Goal: Task Accomplishment & Management: Use online tool/utility

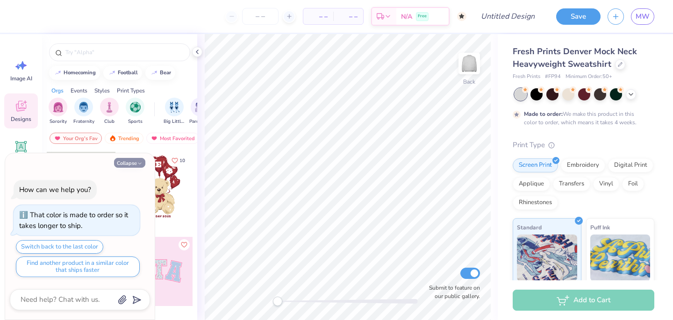
click at [137, 162] on icon "button" at bounding box center [140, 164] width 6 height 6
type textarea "x"
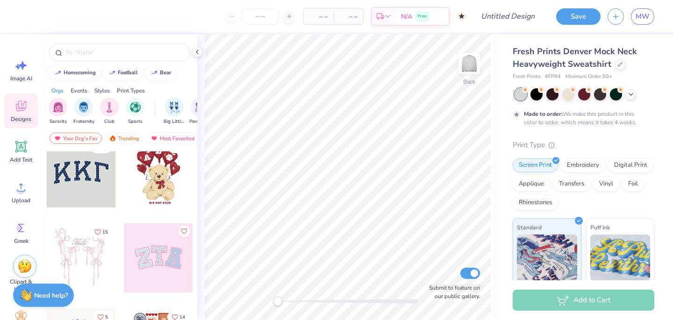
scroll to position [8, 0]
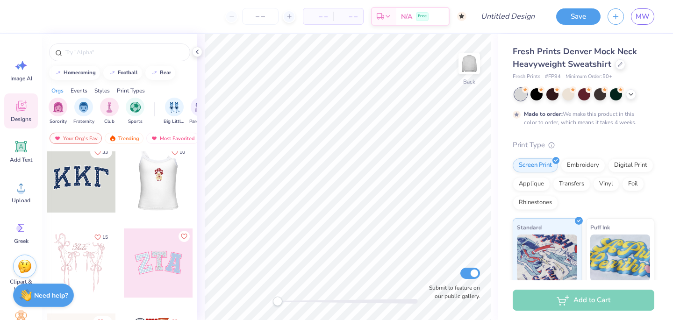
click at [90, 177] on div at bounding box center [81, 178] width 69 height 69
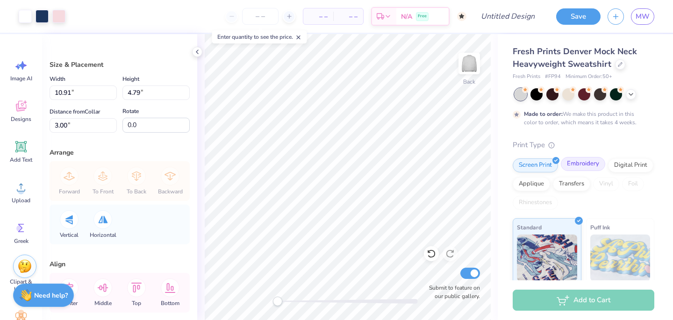
click at [571, 166] on div "Embroidery" at bounding box center [583, 164] width 44 height 14
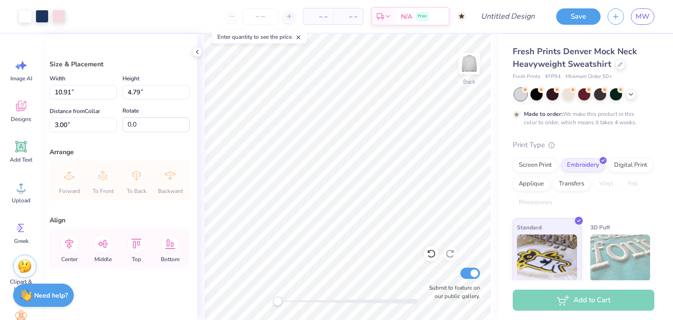
scroll to position [0, 0]
click at [22, 152] on icon at bounding box center [21, 147] width 14 height 14
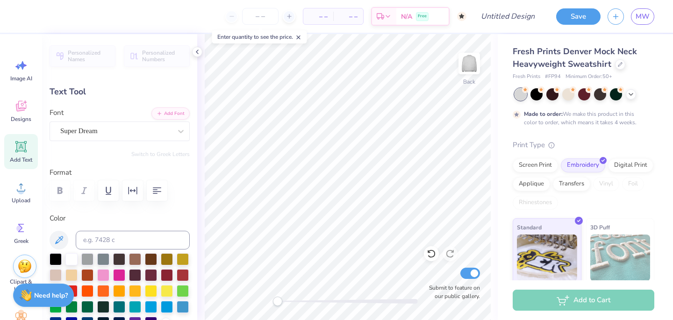
type textarea "T"
type input "1.47"
type input "1.68"
type input "9.16"
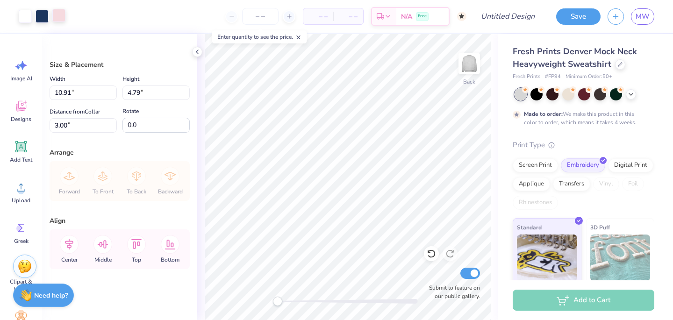
click at [58, 16] on div at bounding box center [58, 15] width 13 height 13
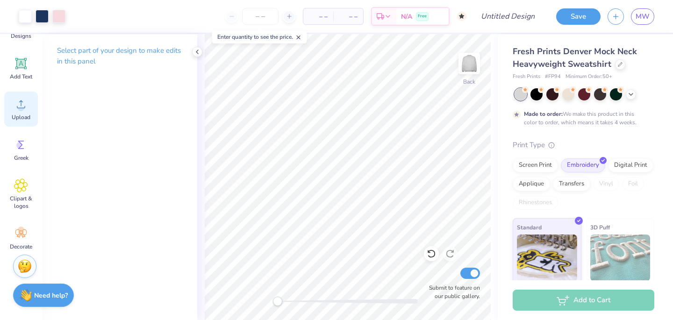
scroll to position [89, 0]
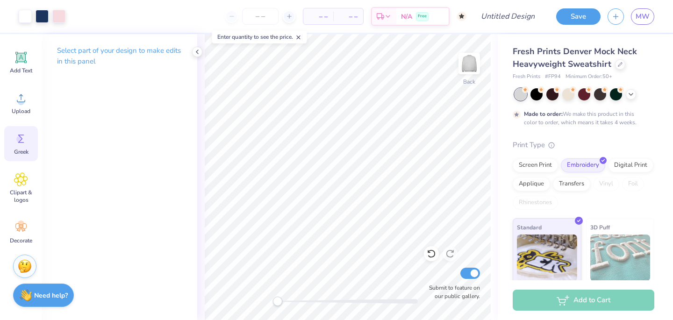
click at [16, 145] on icon at bounding box center [21, 139] width 14 height 14
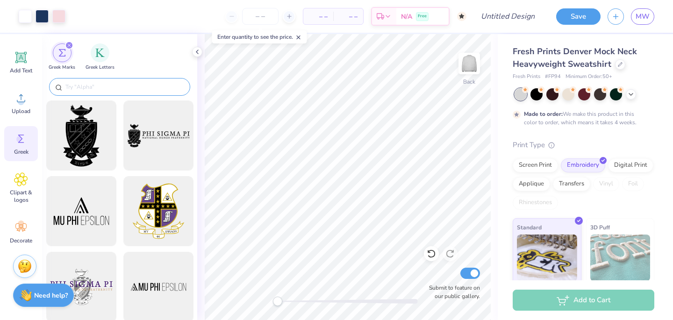
click at [107, 87] on input "text" at bounding box center [125, 86] width 120 height 9
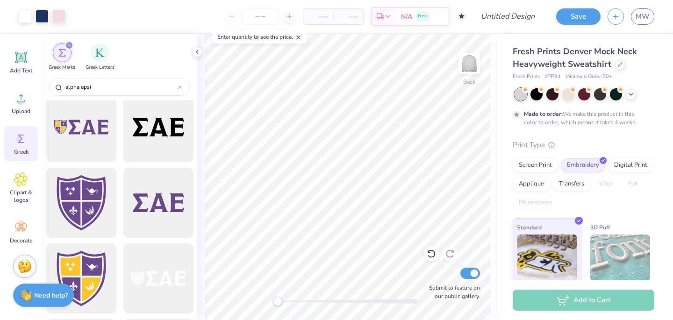
scroll to position [921, 0]
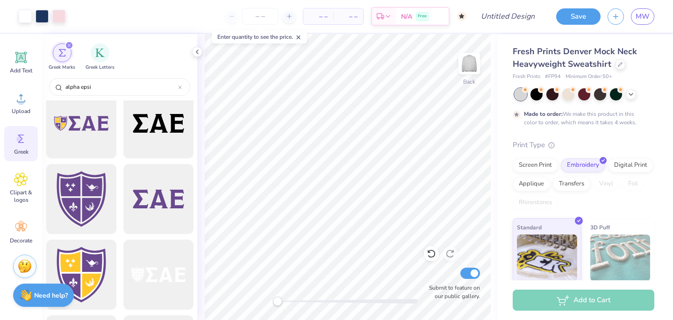
type input "alpha epsi"
click at [196, 53] on icon at bounding box center [197, 51] width 7 height 7
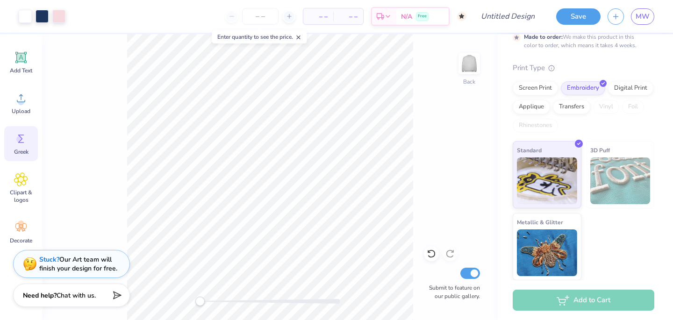
scroll to position [0, 0]
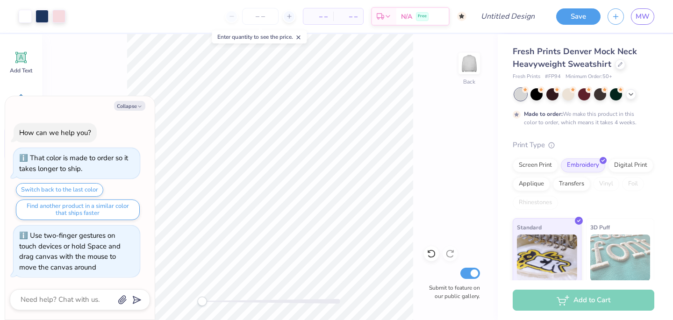
click at [202, 300] on div "Accessibility label" at bounding box center [201, 301] width 9 height 9
click at [55, 14] on div at bounding box center [58, 15] width 13 height 13
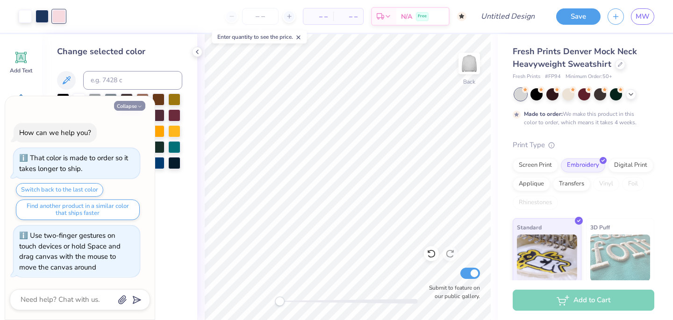
click at [135, 104] on button "Collapse" at bounding box center [129, 106] width 31 height 10
type textarea "x"
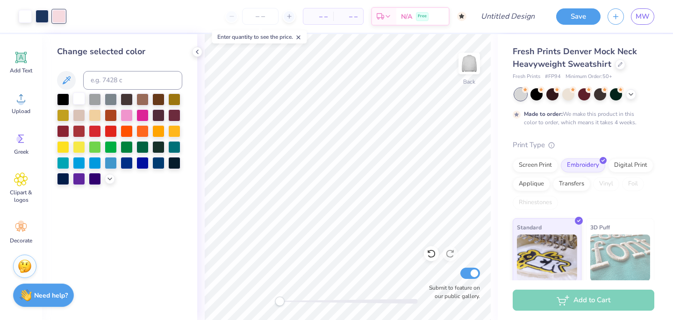
click at [81, 101] on div at bounding box center [79, 99] width 12 height 12
click at [98, 135] on div at bounding box center [95, 130] width 12 height 12
click at [158, 148] on div at bounding box center [158, 146] width 12 height 12
click at [96, 163] on div at bounding box center [95, 162] width 12 height 12
click at [128, 116] on div at bounding box center [127, 114] width 12 height 12
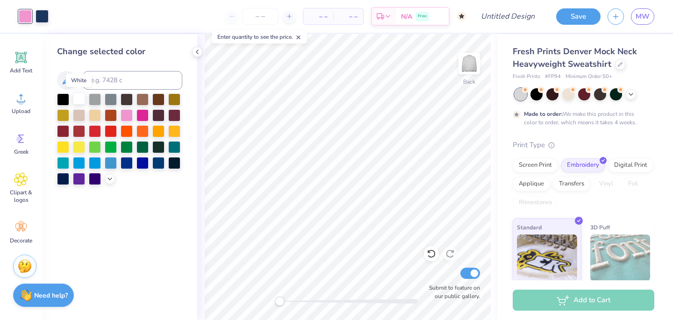
click at [80, 101] on div at bounding box center [79, 99] width 12 height 12
click at [102, 19] on div "– – Per Item – – Total Est. Delivery N/A Free" at bounding box center [261, 16] width 411 height 33
click at [196, 53] on icon at bounding box center [197, 51] width 7 height 7
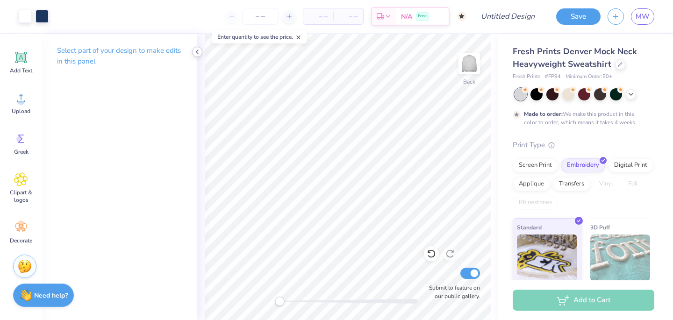
click at [199, 54] on icon at bounding box center [197, 51] width 7 height 7
